Goal: Task Accomplishment & Management: Manage account settings

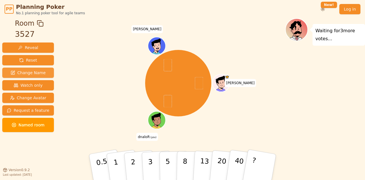
click at [46, 74] on button "Change Name" at bounding box center [28, 73] width 52 height 10
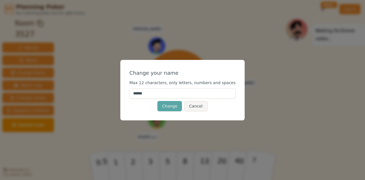
drag, startPoint x: 154, startPoint y: 94, endPoint x: 131, endPoint y: 94, distance: 23.4
click at [131, 94] on div "Change your name Max 12 characters, only letters, numbers and spaces ****** Cha…" at bounding box center [182, 90] width 125 height 60
click at [168, 96] on input "**" at bounding box center [182, 93] width 106 height 10
type input "*"
click at [204, 107] on button "Cancel" at bounding box center [195, 106] width 23 height 10
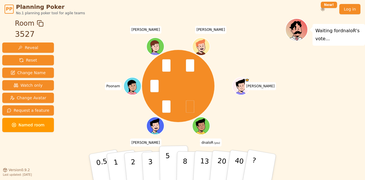
click at [165, 163] on button "5" at bounding box center [173, 166] width 29 height 43
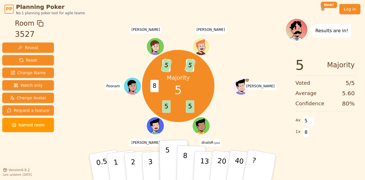
click at [188, 151] on button "8" at bounding box center [190, 166] width 29 height 43
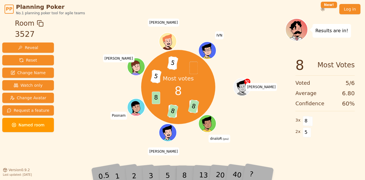
click at [193, 152] on div "Most votes 8 5 8 5 8 8 3 5 3 5 [PERSON_NAME] (you) [PERSON_NAME] [PERSON_NAME] …" at bounding box center [178, 96] width 214 height 157
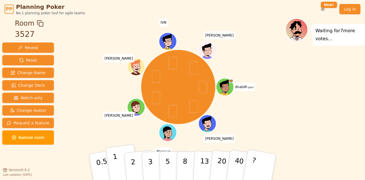
click at [120, 164] on button "1" at bounding box center [122, 167] width 34 height 46
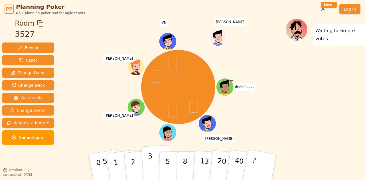
click at [155, 167] on button "3" at bounding box center [156, 167] width 31 height 44
